Goal: Task Accomplishment & Management: Use online tool/utility

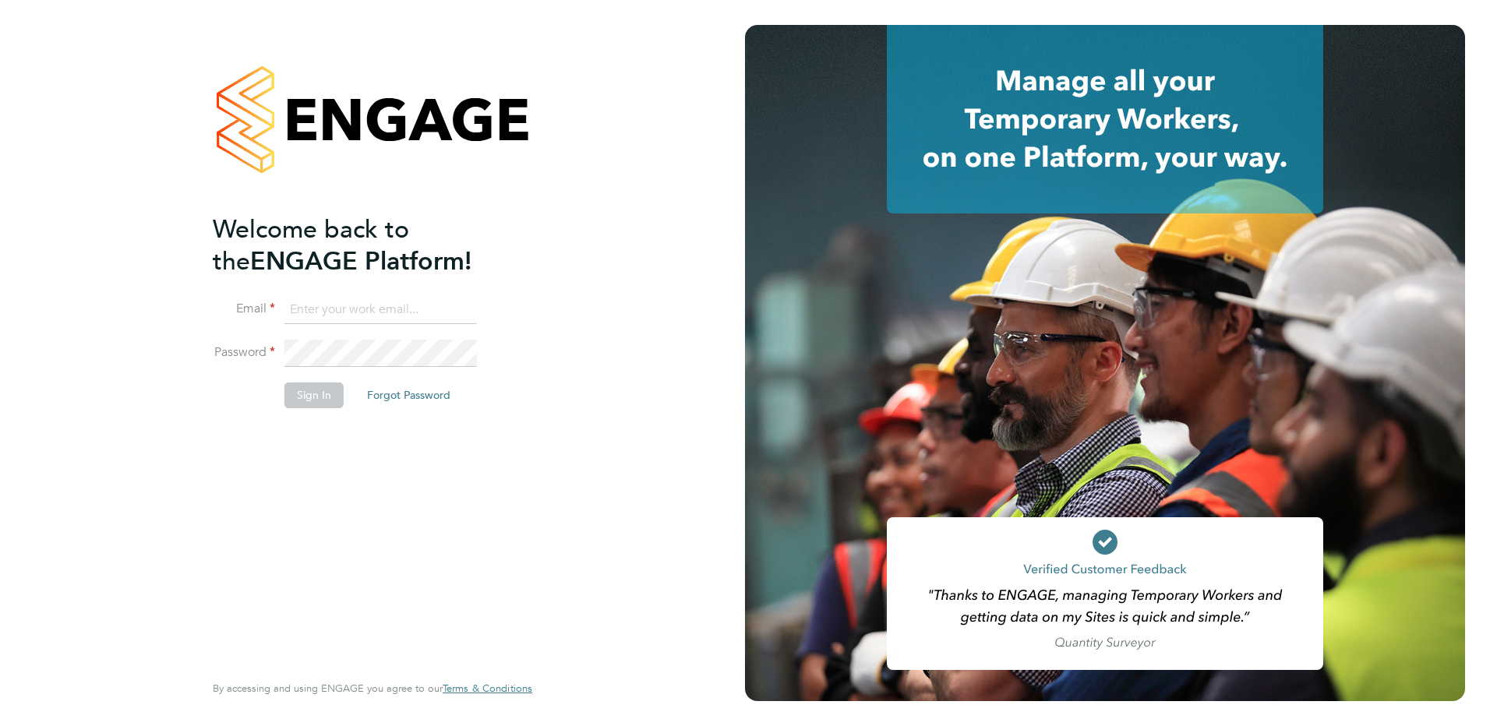
type input "[EMAIL_ADDRESS][DOMAIN_NAME]"
click at [296, 390] on button "Sign In" at bounding box center [313, 395] width 59 height 25
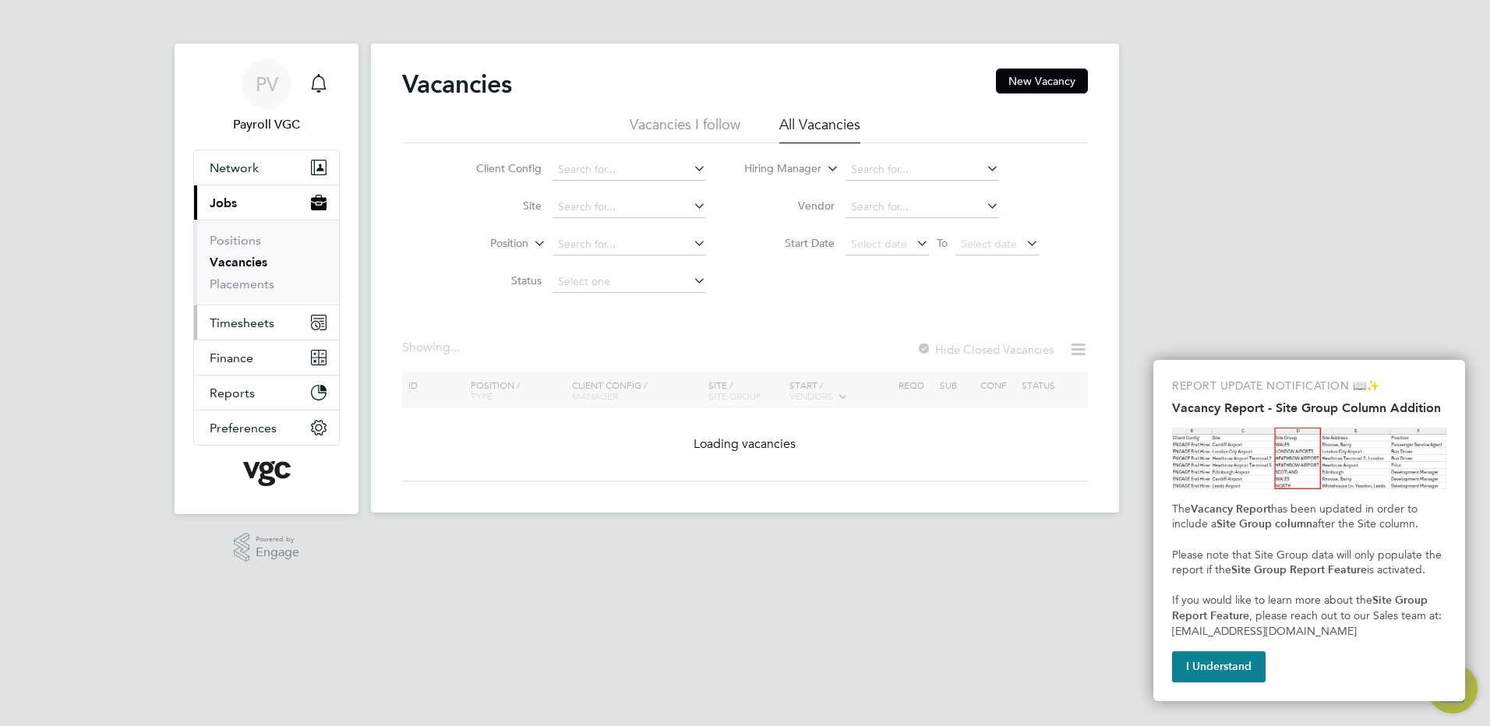
click at [254, 319] on span "Timesheets" at bounding box center [242, 323] width 65 height 15
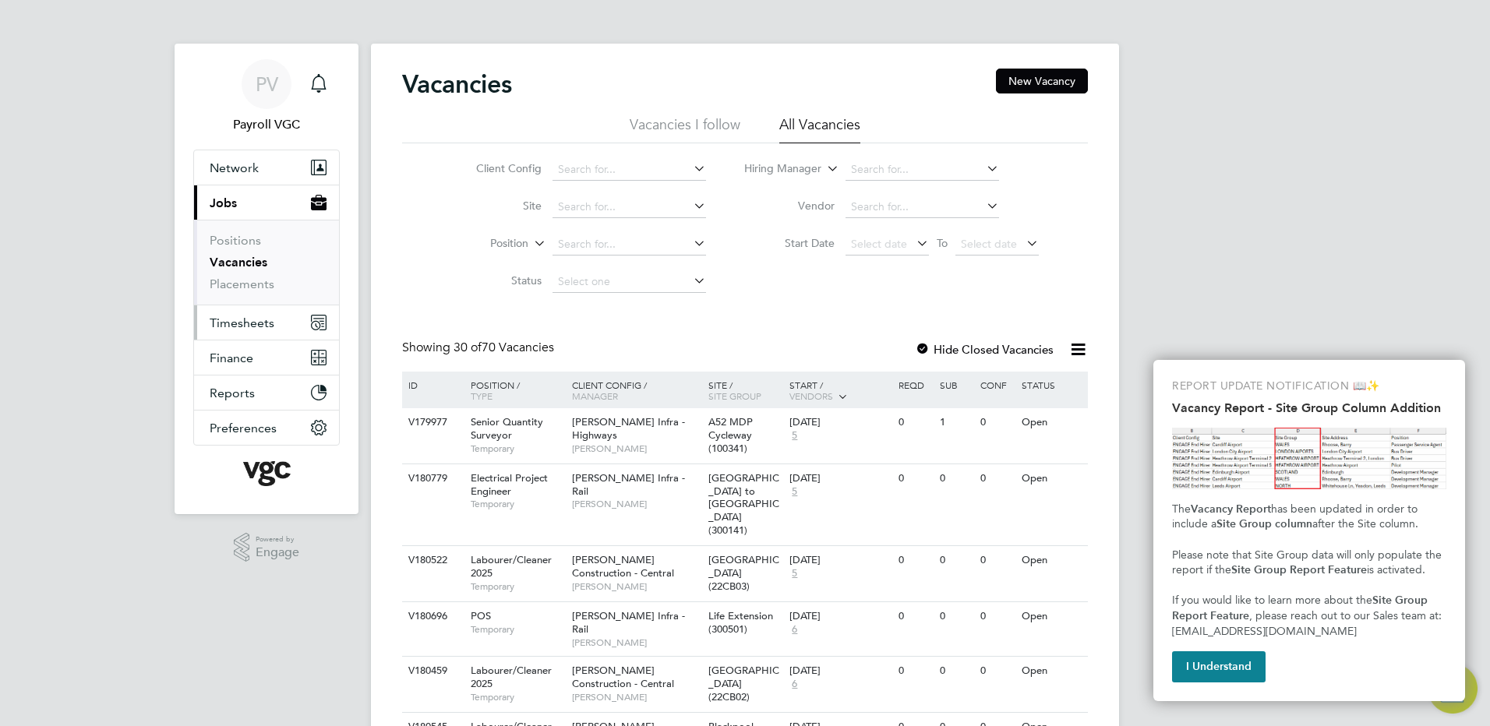
click at [240, 339] on button "Timesheets" at bounding box center [266, 322] width 145 height 34
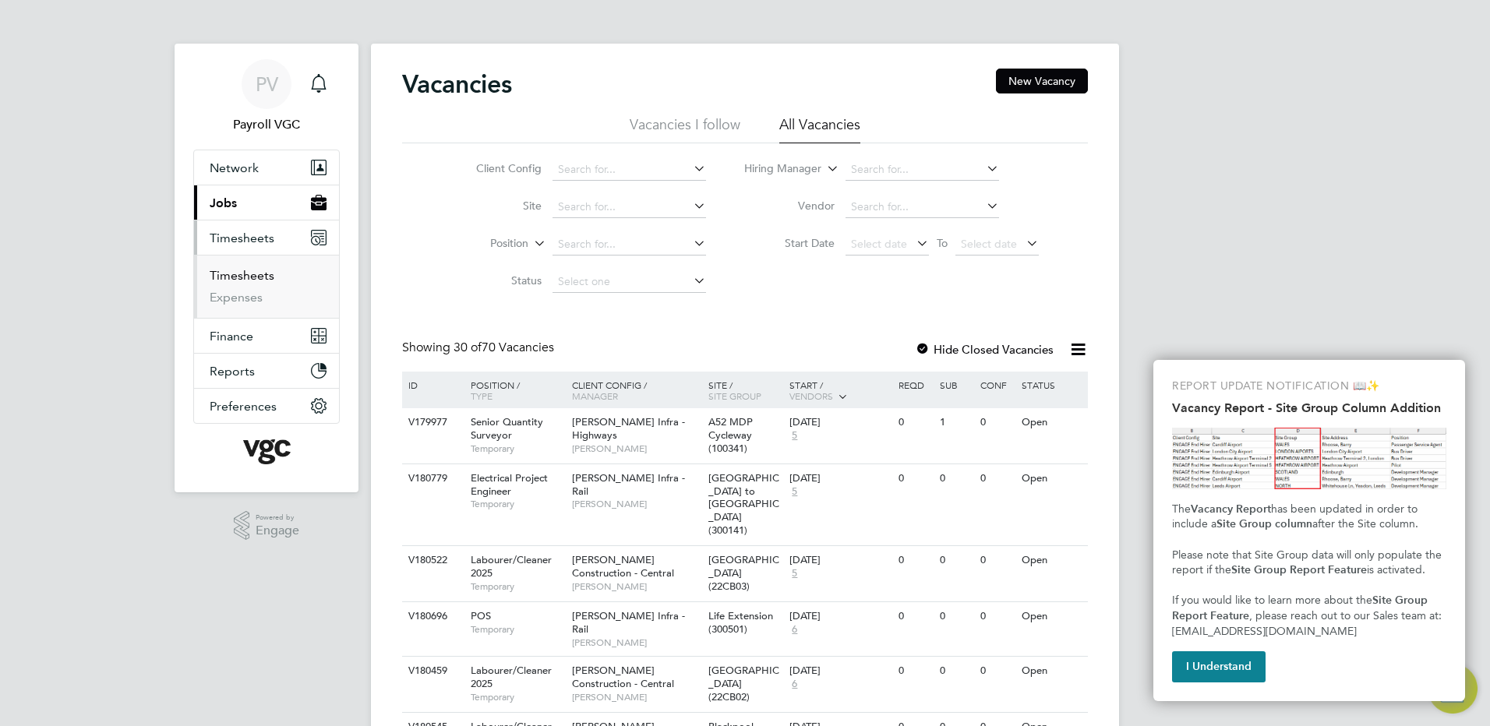
click at [246, 273] on link "Timesheets" at bounding box center [242, 275] width 65 height 15
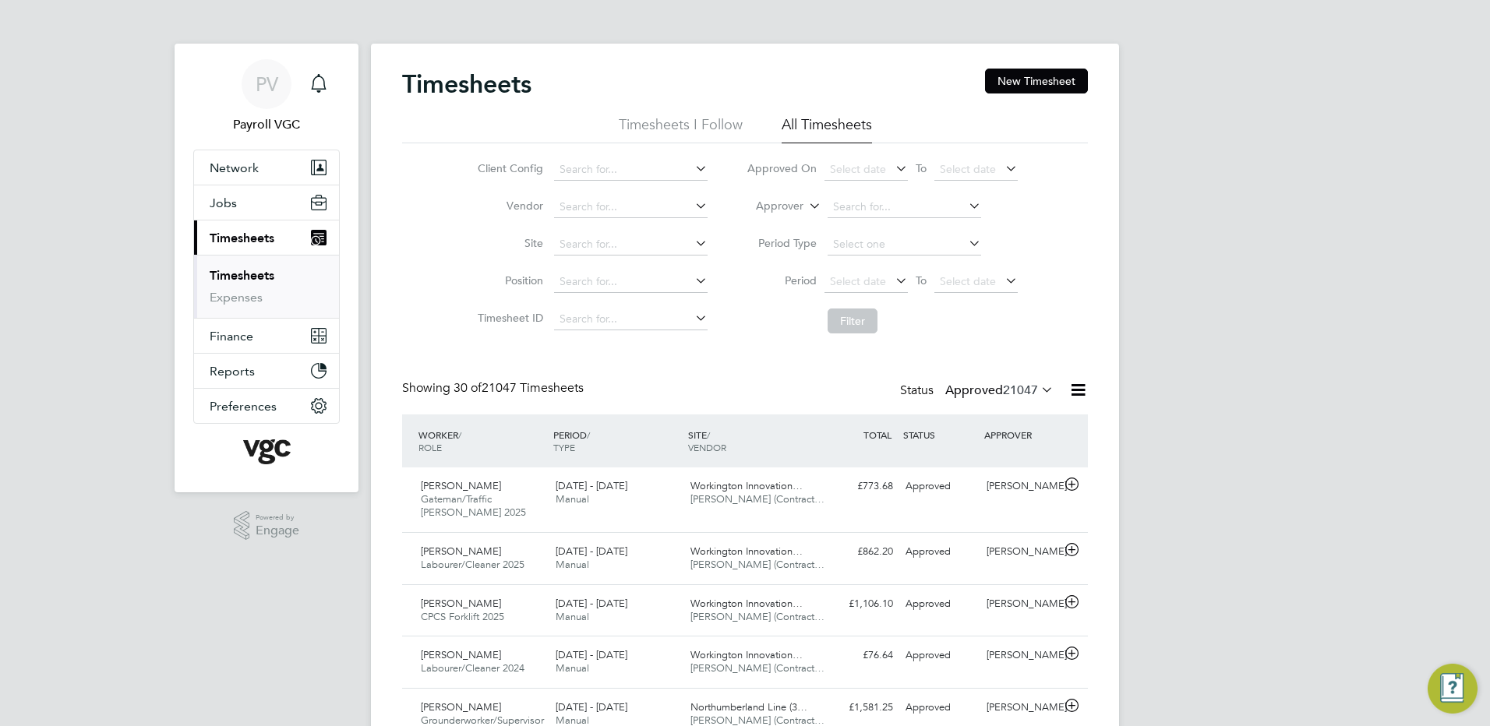
click at [1075, 386] on icon at bounding box center [1077, 389] width 19 height 19
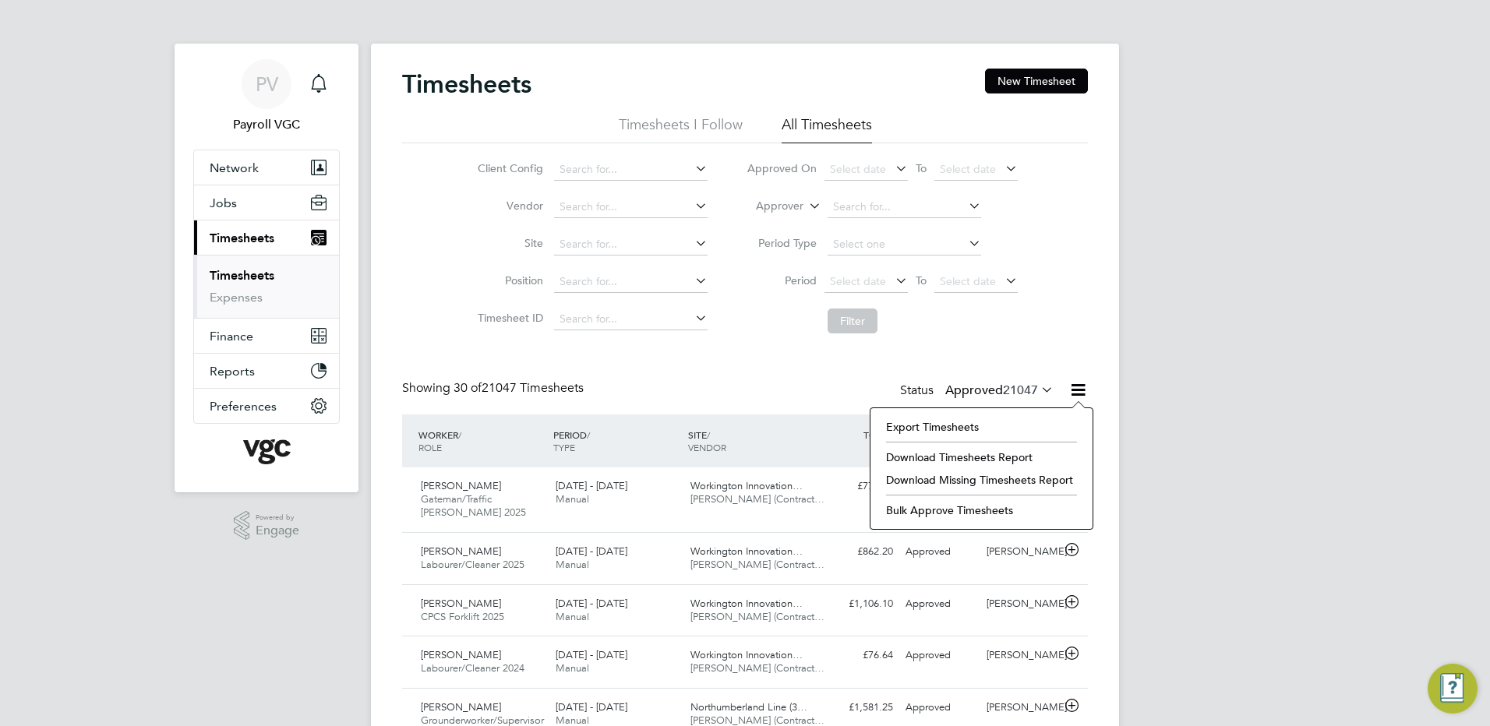
click at [983, 428] on li "Export Timesheets" at bounding box center [981, 427] width 206 height 22
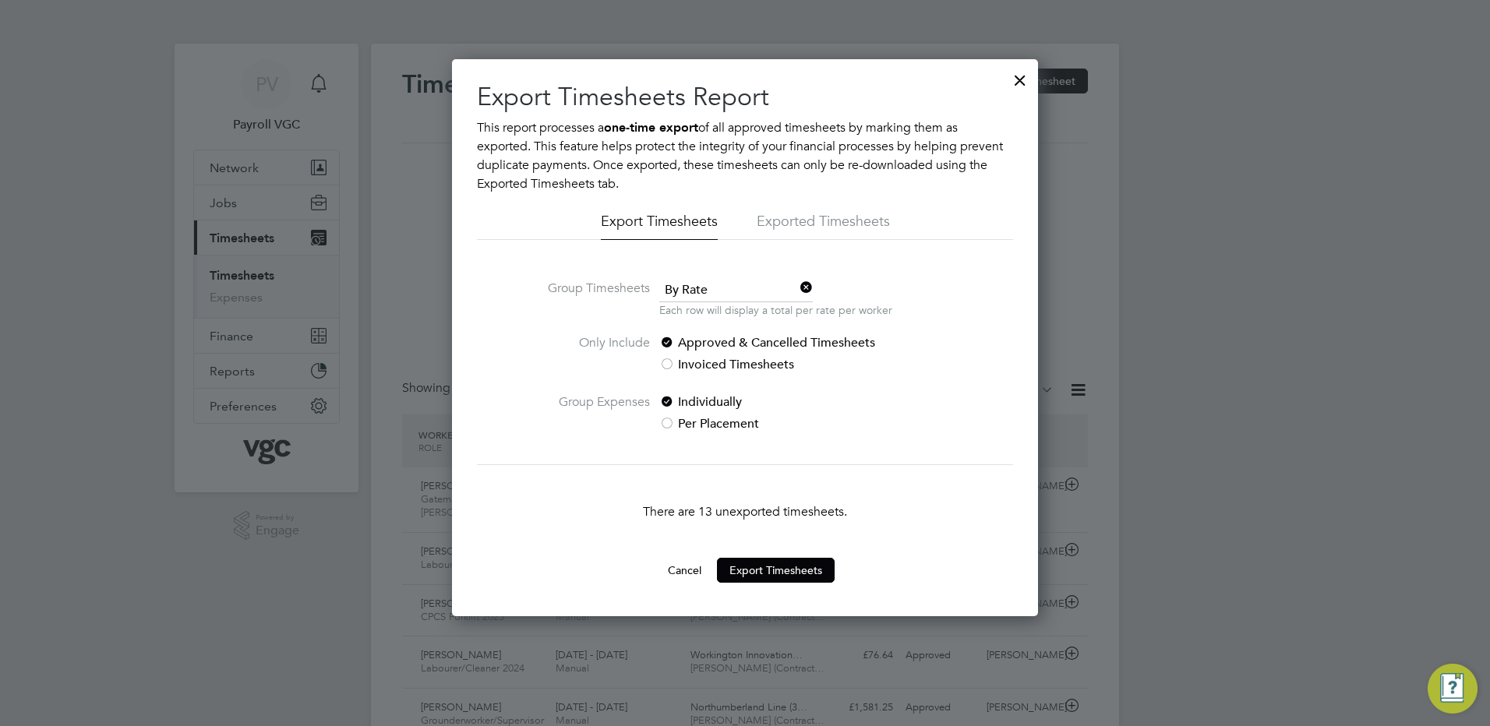
click at [715, 295] on span "By Rate" at bounding box center [735, 290] width 153 height 23
click at [713, 330] on li "By Date" at bounding box center [735, 333] width 155 height 20
click at [763, 568] on button "Export Timesheets" at bounding box center [776, 570] width 118 height 25
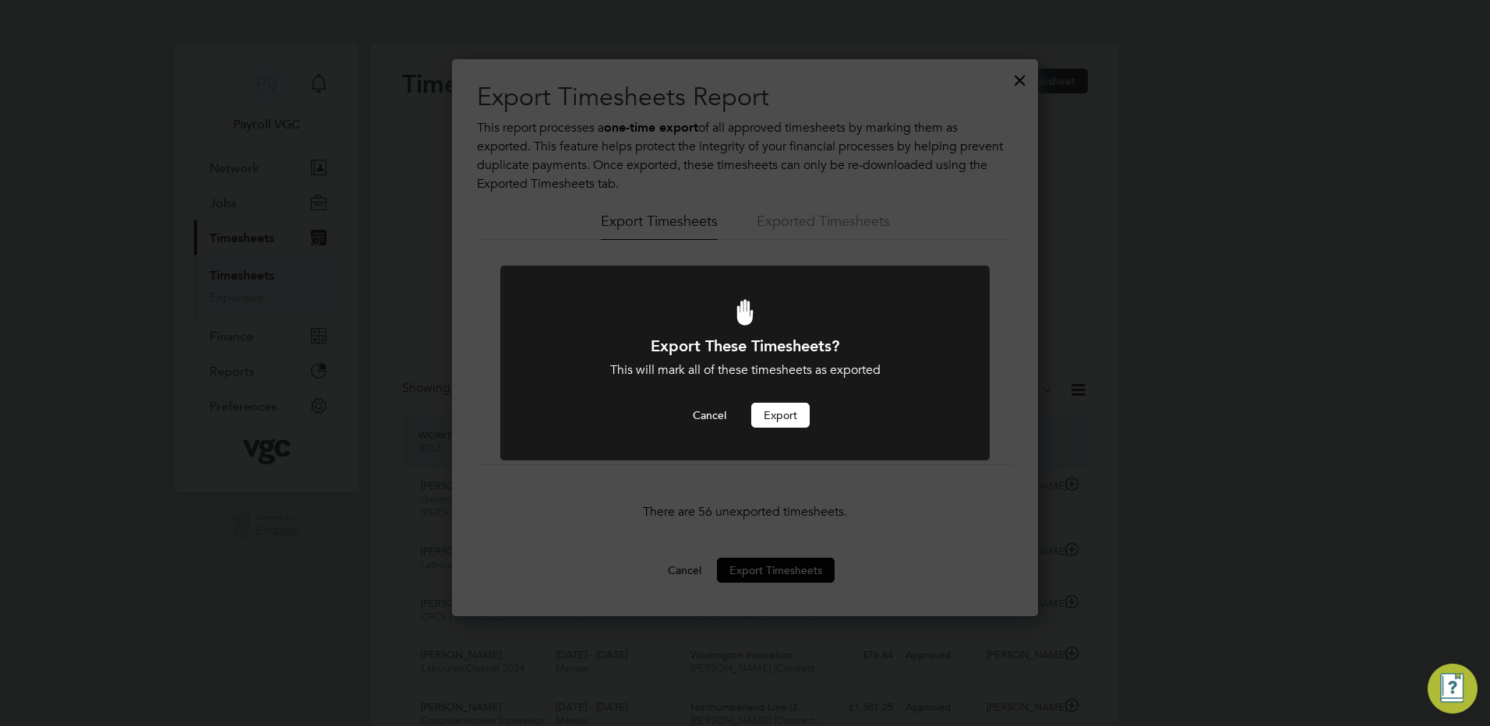
click at [784, 407] on button "Export" at bounding box center [780, 415] width 58 height 25
